Goal: Task Accomplishment & Management: Use online tool/utility

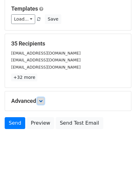
click at [40, 100] on icon at bounding box center [41, 101] width 4 height 4
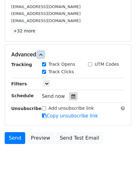
scroll to position [108, 0]
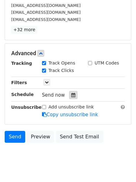
click at [71, 95] on icon at bounding box center [73, 95] width 4 height 4
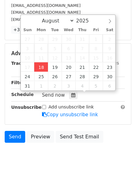
type input "2025-08-18 15:21"
type input "03"
type input "21"
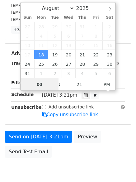
scroll to position [0, 0]
type input "4"
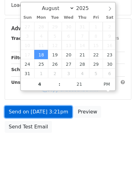
type input "2025-08-18 16:21"
click at [48, 116] on form "Variables Copy/paste... {{Column A}} {{Column B}} {{Column C}} Email column Col…" at bounding box center [68, 31] width 127 height 210
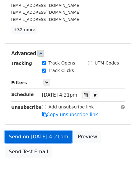
click at [54, 137] on link "Send on Aug 18 at 4:21pm" at bounding box center [39, 137] width 68 height 12
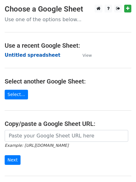
click at [38, 52] on strong "Untitled spreadsheet" at bounding box center [33, 55] width 56 height 6
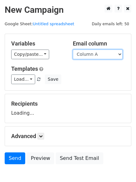
drag, startPoint x: 90, startPoint y: 54, endPoint x: 91, endPoint y: 58, distance: 4.5
click at [90, 54] on select "Column A Column B Column C" at bounding box center [98, 54] width 50 height 10
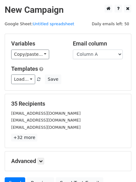
click at [90, 72] on div "Templates Load... No templates saved Save" at bounding box center [68, 74] width 123 height 19
click at [89, 57] on select "Column A Column B Column C" at bounding box center [98, 54] width 50 height 10
select select "Column B"
click at [73, 49] on select "Column A Column B Column C" at bounding box center [98, 54] width 50 height 10
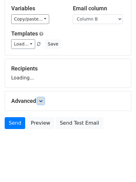
click at [43, 101] on icon at bounding box center [41, 101] width 4 height 4
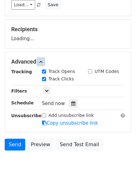
scroll to position [76, 0]
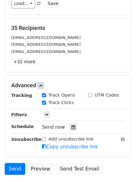
click at [68, 104] on label "Track Clicks" at bounding box center [62, 102] width 26 height 7
click at [46, 104] on input "Track Clicks" at bounding box center [44, 102] width 4 height 4
click at [68, 104] on label "Track Clicks" at bounding box center [62, 102] width 26 height 7
click at [46, 104] on input "Track Clicks" at bounding box center [44, 102] width 4 height 4
checkbox input "true"
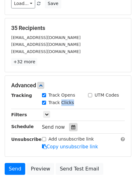
click at [69, 124] on div at bounding box center [73, 127] width 8 height 8
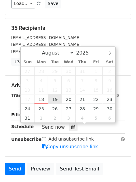
type input "2025-08-19 12:00"
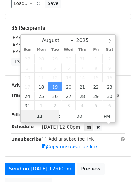
type input "5"
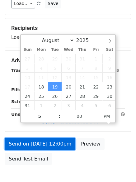
type input "2025-08-19 17:00"
click at [55, 140] on link "Send on Aug 19 at 12:00pm" at bounding box center [40, 144] width 71 height 12
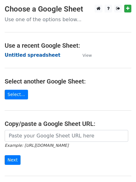
click at [32, 55] on strong "Untitled spreadsheet" at bounding box center [33, 55] width 56 height 6
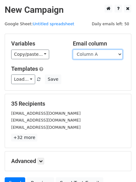
click at [88, 55] on select "Column A Column B Column C" at bounding box center [98, 54] width 50 height 10
select select "Column C"
click at [73, 49] on select "Column A Column B Column C" at bounding box center [98, 54] width 50 height 10
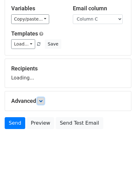
click at [43, 100] on icon at bounding box center [41, 101] width 4 height 4
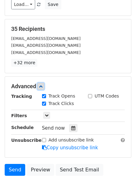
scroll to position [76, 0]
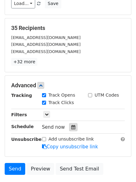
click at [71, 127] on icon at bounding box center [73, 127] width 4 height 4
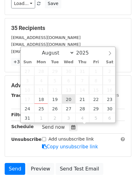
type input "2025-08-20 12:00"
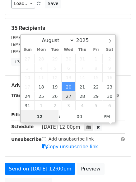
scroll to position [0, 0]
type input "6"
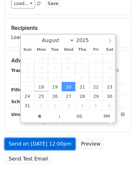
type input "2025-08-20 18:00"
click at [50, 144] on link "Send on Aug 20 at 12:00pm" at bounding box center [40, 144] width 71 height 12
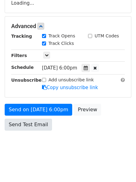
scroll to position [111, 0]
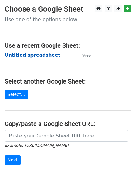
click at [45, 52] on strong "Untitled spreadsheet" at bounding box center [33, 55] width 56 height 6
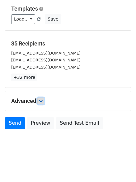
click at [40, 103] on link at bounding box center [40, 100] width 7 height 7
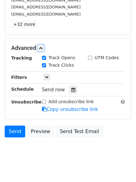
scroll to position [116, 0]
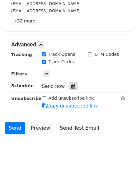
click at [71, 88] on icon at bounding box center [73, 86] width 4 height 4
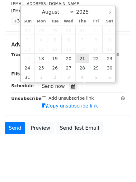
type input "2025-08-21 12:00"
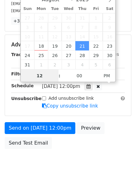
scroll to position [0, 0]
type input "7"
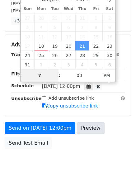
scroll to position [111, 0]
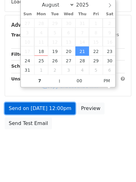
type input "2025-08-21 19:00"
click at [61, 109] on link "Send on Aug 21 at 12:00pm" at bounding box center [40, 108] width 71 height 12
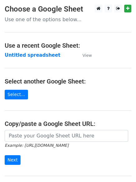
click at [35, 56] on strong "Untitled spreadsheet" at bounding box center [33, 55] width 56 height 6
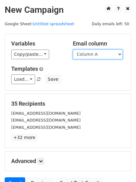
click at [91, 55] on select "Column A Column B Column C" at bounding box center [98, 54] width 50 height 10
select select "Column B"
click at [73, 49] on select "Column A Column B Column C" at bounding box center [98, 54] width 50 height 10
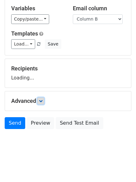
click at [43, 102] on icon at bounding box center [41, 101] width 4 height 4
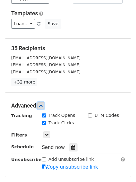
scroll to position [77, 0]
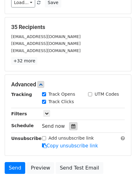
click at [71, 125] on icon at bounding box center [73, 126] width 4 height 4
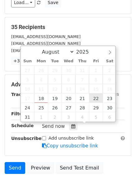
type input "2025-08-22 12:00"
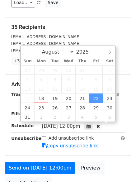
scroll to position [0, 0]
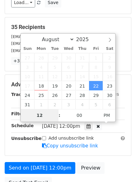
type input "8"
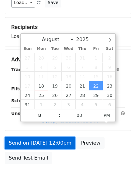
type input "2025-08-22 20:00"
click at [47, 141] on link "Send on Aug 22 at 12:00pm" at bounding box center [40, 143] width 71 height 12
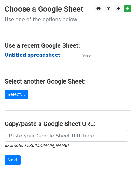
click at [44, 55] on strong "Untitled spreadsheet" at bounding box center [33, 55] width 56 height 6
click at [109, 56] on main "Choose a Google Sheet Use one of the options below... Use a recent Google Sheet…" at bounding box center [68, 101] width 136 height 193
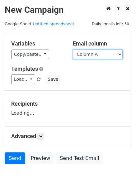
drag, startPoint x: 0, startPoint y: 0, endPoint x: 101, endPoint y: 56, distance: 115.1
click at [101, 56] on select "Column A Column B Column C" at bounding box center [98, 54] width 50 height 10
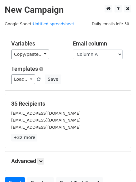
drag, startPoint x: 91, startPoint y: 90, endPoint x: 91, endPoint y: 79, distance: 10.3
click at [91, 90] on div "Variables Copy/paste... {{Column A}} {{Column B}} {{Column C}} Email column Col…" at bounding box center [68, 62] width 126 height 56
click at [93, 57] on select "Column A Column B Column C" at bounding box center [98, 54] width 50 height 10
select select "Column C"
click at [73, 49] on select "Column A Column B Column C" at bounding box center [98, 54] width 50 height 10
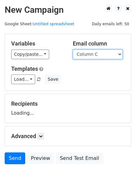
scroll to position [35, 0]
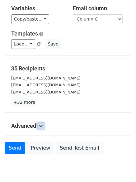
click at [42, 128] on link at bounding box center [40, 125] width 7 height 7
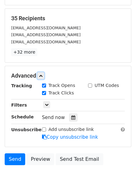
scroll to position [121, 0]
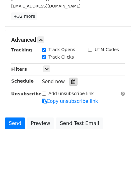
click at [70, 84] on div at bounding box center [73, 81] width 8 height 8
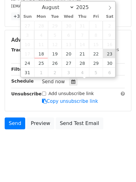
type input "2025-08-23 12:00"
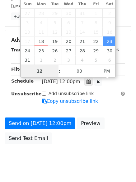
scroll to position [0, 0]
type input "9"
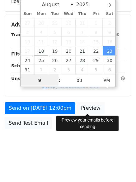
scroll to position [111, 0]
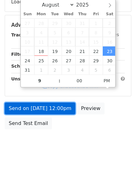
type input "2025-08-23 21:00"
click at [53, 111] on link "Send on Aug 23 at 12:00pm" at bounding box center [40, 108] width 71 height 12
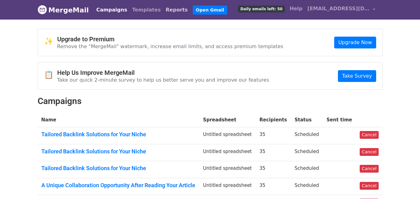
click at [163, 10] on link "Reports" at bounding box center [176, 10] width 27 height 12
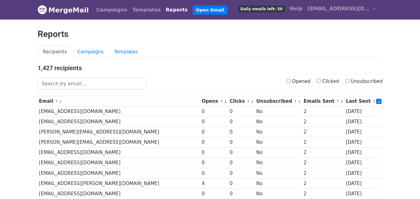
click at [321, 82] on input "Clicked" at bounding box center [319, 81] width 4 height 4
checkbox input "true"
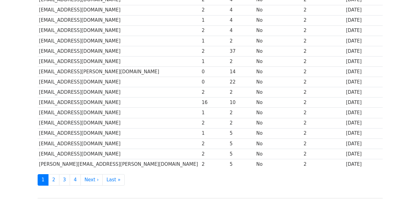
scroll to position [307, 0]
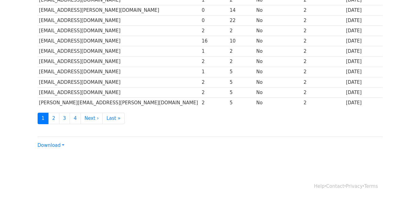
click at [63, 143] on link "Download" at bounding box center [51, 146] width 27 height 6
click at [59, 154] on link "CSV" at bounding box center [62, 157] width 49 height 10
